Goal: Task Accomplishment & Management: Manage account settings

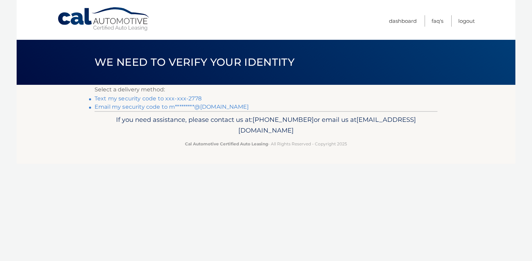
click at [151, 99] on link "Text my security code to xxx-xxx-2778" at bounding box center [148, 98] width 107 height 7
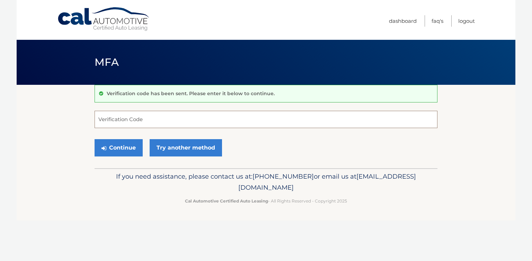
click at [138, 118] on input "Verification Code" at bounding box center [266, 119] width 343 height 17
type input "081460"
click at [124, 147] on button "Continue" at bounding box center [119, 147] width 48 height 17
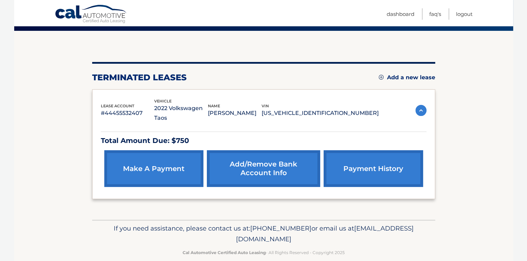
scroll to position [54, 0]
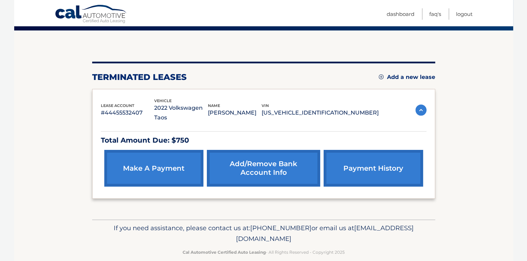
click at [175, 156] on link "make a payment" at bounding box center [153, 168] width 99 height 37
click at [377, 160] on link "payment history" at bounding box center [373, 168] width 99 height 37
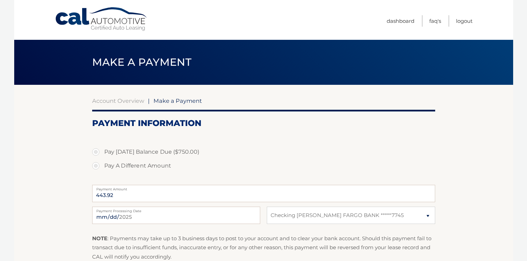
select select "OTA2ZjhlYzEtZmE5Yi00Y2Y5LWE1ZjMtODM0MzJhMjA4Y2Nm"
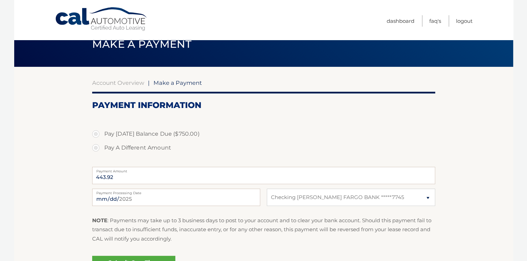
scroll to position [15, 0]
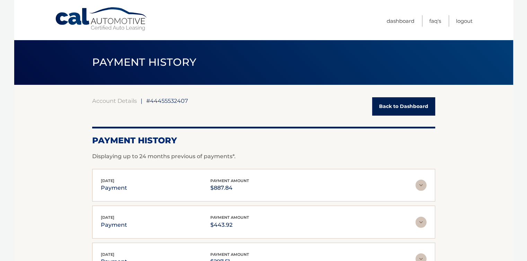
click at [409, 104] on link "Back to Dashboard" at bounding box center [403, 106] width 63 height 18
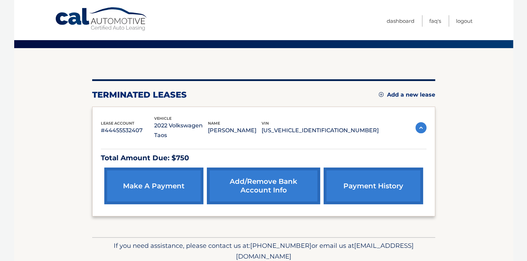
scroll to position [55, 0]
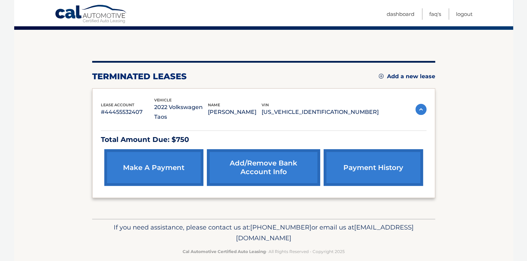
click at [155, 156] on link "make a payment" at bounding box center [153, 167] width 99 height 37
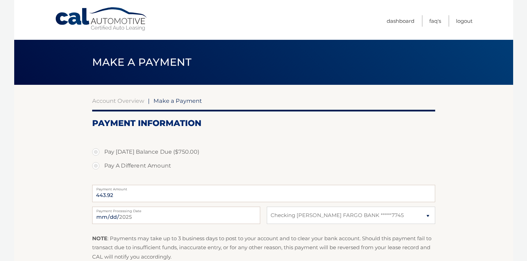
select select "OTA2ZjhlYzEtZmE5Yi00Y2Y5LWE1ZjMtODM0MzJhMjA4Y2Nm"
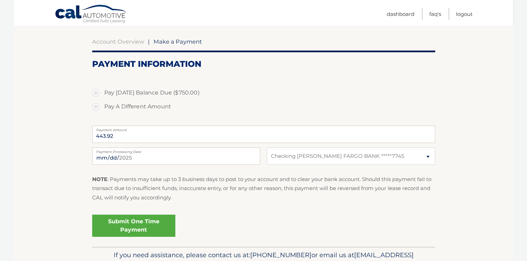
scroll to position [60, 0]
click at [311, 158] on select "Select Bank Account Checking WELLS FARGO BANK *****7745" at bounding box center [351, 155] width 168 height 17
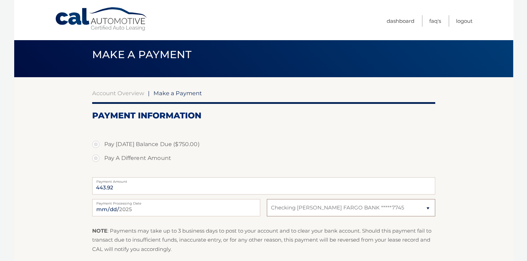
scroll to position [6, 0]
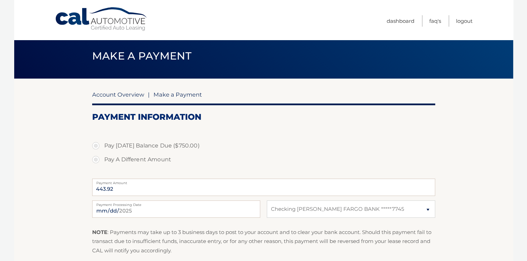
click at [124, 95] on link "Account Overview" at bounding box center [118, 94] width 52 height 7
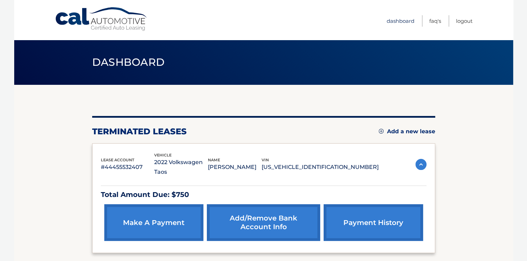
click at [395, 23] on link "Dashboard" at bounding box center [401, 20] width 28 height 11
click at [384, 208] on link "payment history" at bounding box center [373, 223] width 99 height 37
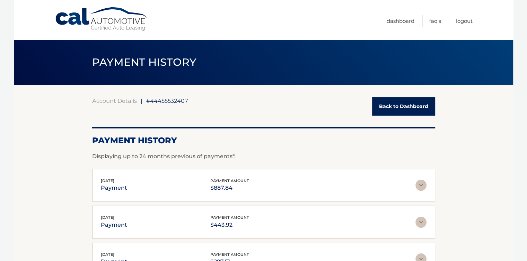
click at [407, 110] on link "Back to Dashboard" at bounding box center [403, 106] width 63 height 18
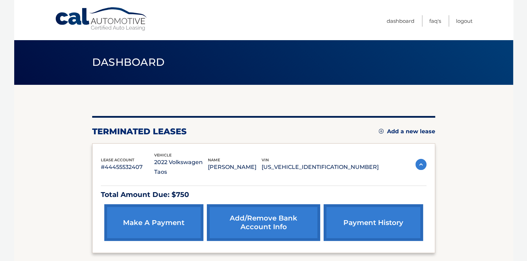
click at [380, 132] on img at bounding box center [381, 131] width 5 height 5
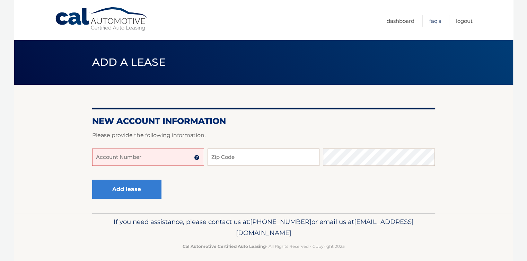
click at [435, 18] on link "FAQ's" at bounding box center [435, 20] width 12 height 11
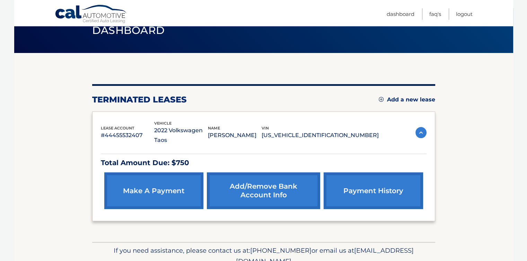
scroll to position [55, 0]
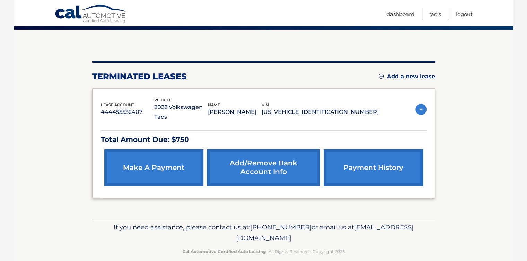
click at [417, 105] on img at bounding box center [421, 109] width 11 height 11
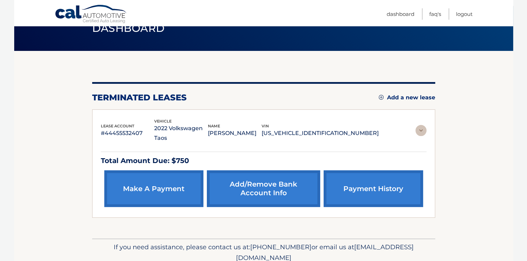
scroll to position [0, 0]
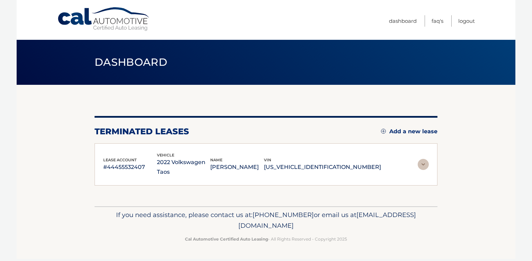
click at [428, 162] on img at bounding box center [423, 164] width 11 height 11
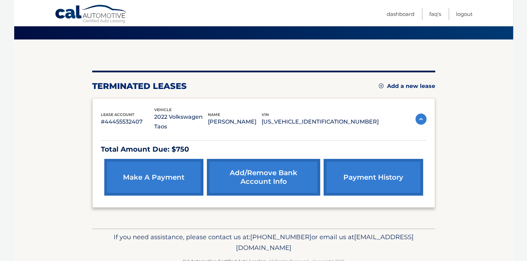
scroll to position [55, 0]
